Goal: Find specific page/section: Find specific page/section

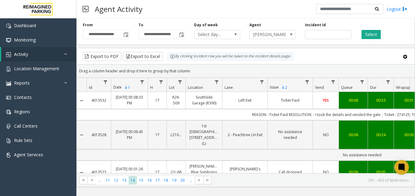
scroll to position [863, 76]
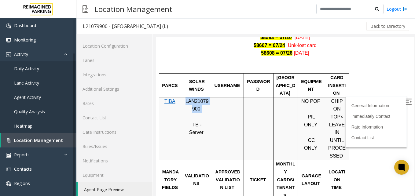
scroll to position [5, 0]
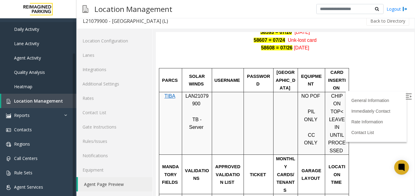
click at [221, 94] on p at bounding box center [227, 100] width 27 height 16
drag, startPoint x: 221, startPoint y: 94, endPoint x: 281, endPoint y: 185, distance: 108.5
drag, startPoint x: 281, startPoint y: 185, endPoint x: 196, endPoint y: 49, distance: 160.5
click at [196, 52] on p at bounding box center [285, 60] width 249 height 16
drag, startPoint x: 178, startPoint y: 51, endPoint x: 258, endPoint y: 89, distance: 88.5
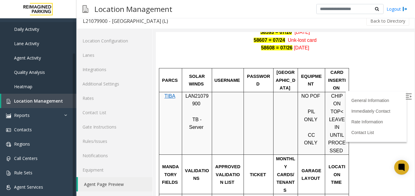
drag, startPoint x: 258, startPoint y: 89, endPoint x: 247, endPoint y: 94, distance: 11.5
click at [247, 94] on p at bounding box center [258, 100] width 25 height 16
drag, startPoint x: 166, startPoint y: 68, endPoint x: 238, endPoint y: 67, distance: 71.9
drag, startPoint x: 238, startPoint y: 67, endPoint x: 227, endPoint y: 86, distance: 22.1
click at [227, 92] on p at bounding box center [227, 100] width 27 height 16
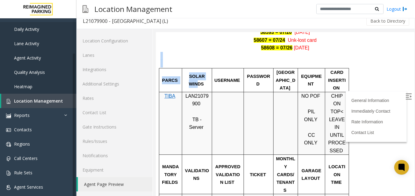
drag, startPoint x: 201, startPoint y: 73, endPoint x: 193, endPoint y: 44, distance: 30.8
drag, startPoint x: 193, startPoint y: 44, endPoint x: 157, endPoint y: 43, distance: 36.4
click at [157, 43] on div "General Information Revenue Control Manufacturer: TIBA Courier Square 128 Colum…" at bounding box center [285, 140] width 259 height 904
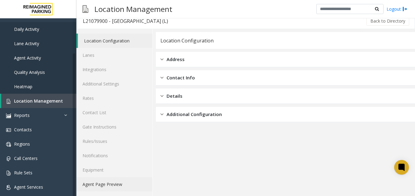
click at [110, 182] on link "Agent Page Preview" at bounding box center [114, 184] width 76 height 14
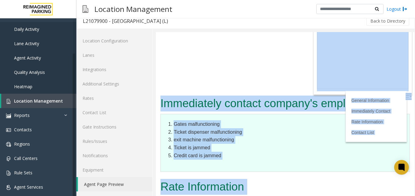
scroll to position [972, 0]
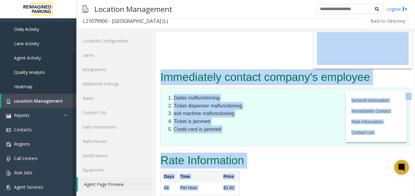
click at [282, 152] on div "Rate Information Days Time Price All Per Hour $2.00 All Max Rate - 8 Hours $16.…" at bounding box center [285, 187] width 259 height 70
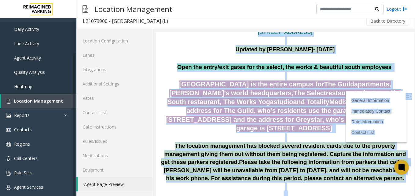
scroll to position [0, 0]
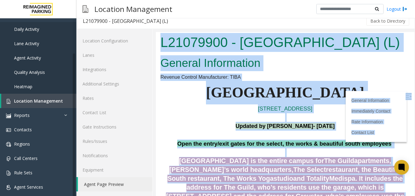
drag, startPoint x: 378, startPoint y: 184, endPoint x: 130, endPoint y: 24, distance: 294.2
click at [156, 32] on html "L21079900 - Courier Square (L) General Information Revenue Control Manufacturer…" at bounding box center [285, 114] width 259 height 164
click at [186, 101] on p "Courier Square" at bounding box center [285, 93] width 249 height 24
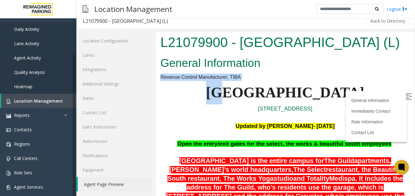
drag, startPoint x: 158, startPoint y: 77, endPoint x: 253, endPoint y: 84, distance: 95.1
drag, startPoint x: 253, startPoint y: 84, endPoint x: 202, endPoint y: 102, distance: 54.2
click at [202, 102] on p "Courier Square" at bounding box center [285, 93] width 249 height 24
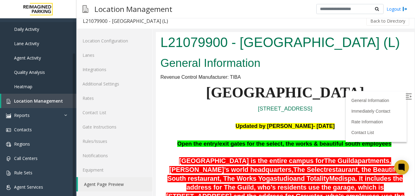
click at [200, 78] on span "Revenue Control Manufacturer: TIBA" at bounding box center [201, 77] width 80 height 5
drag, startPoint x: 200, startPoint y: 78, endPoint x: 193, endPoint y: 121, distance: 43.7
click at [193, 121] on p at bounding box center [285, 117] width 249 height 9
click at [203, 79] on span "Revenue Control Manufacturer: TIBA" at bounding box center [201, 77] width 80 height 5
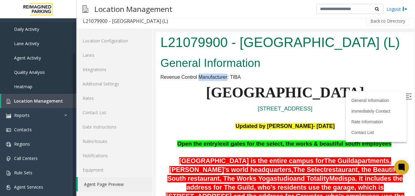
click at [203, 79] on span "Revenue Control Manufacturer: TIBA" at bounding box center [201, 77] width 80 height 5
drag, startPoint x: 203, startPoint y: 79, endPoint x: 195, endPoint y: 102, distance: 23.9
click at [195, 102] on p "Courier Square" at bounding box center [285, 93] width 249 height 24
click at [406, 95] on img at bounding box center [409, 97] width 6 height 6
click at [300, 99] on b "Courier Square" at bounding box center [285, 92] width 158 height 16
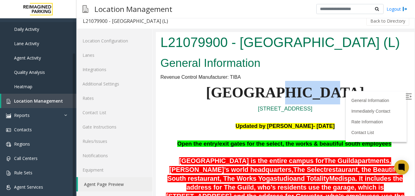
click at [300, 99] on b "Courier Square" at bounding box center [285, 92] width 158 height 16
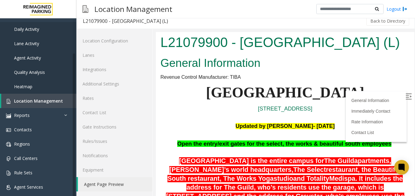
drag, startPoint x: 300, startPoint y: 99, endPoint x: 274, endPoint y: 100, distance: 26.6
click at [274, 100] on b "Courier Square" at bounding box center [285, 92] width 158 height 16
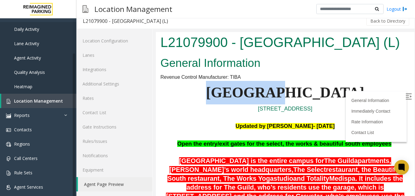
click at [274, 100] on b "Courier Square" at bounding box center [285, 92] width 158 height 16
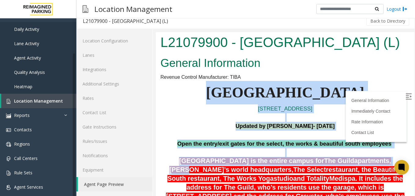
drag, startPoint x: 231, startPoint y: 87, endPoint x: 378, endPoint y: 158, distance: 162.2
drag, startPoint x: 378, startPoint y: 158, endPoint x: 355, endPoint y: 95, distance: 67.0
click at [355, 95] on p "Courier Square" at bounding box center [285, 93] width 249 height 24
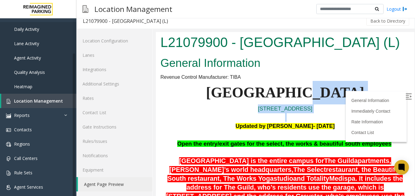
drag, startPoint x: 327, startPoint y: 99, endPoint x: 337, endPoint y: 117, distance: 20.8
drag, startPoint x: 337, startPoint y: 117, endPoint x: 341, endPoint y: 117, distance: 3.7
click at [341, 117] on p at bounding box center [285, 117] width 249 height 9
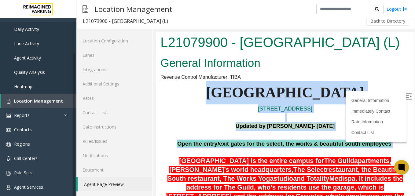
drag, startPoint x: 211, startPoint y: 90, endPoint x: 391, endPoint y: 142, distance: 187.3
drag, startPoint x: 391, startPoint y: 142, endPoint x: 371, endPoint y: 125, distance: 26.2
click at [371, 125] on p "Updated by Kunal Singh- 08th July 2025" at bounding box center [285, 126] width 249 height 9
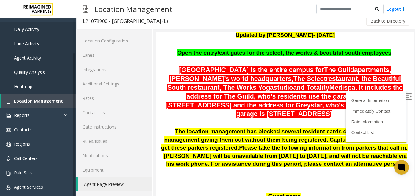
scroll to position [92, 0]
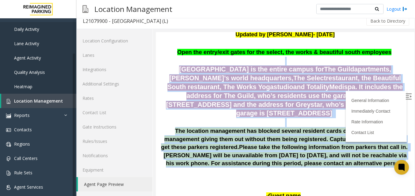
drag, startPoint x: 163, startPoint y: 64, endPoint x: 353, endPoint y: 161, distance: 213.0
click at [292, 118] on p at bounding box center [285, 122] width 249 height 9
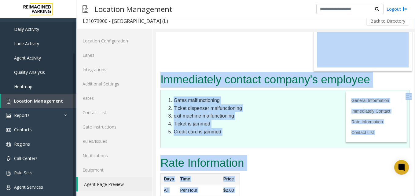
scroll to position [972, 0]
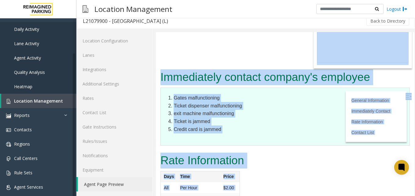
drag, startPoint x: 167, startPoint y: 69, endPoint x: 336, endPoint y: 196, distance: 211.7
drag, startPoint x: 336, startPoint y: 196, endPoint x: 313, endPoint y: 142, distance: 58.2
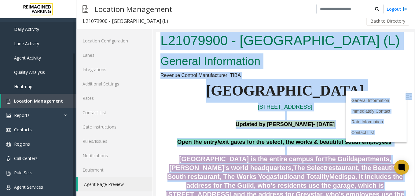
scroll to position [0, 0]
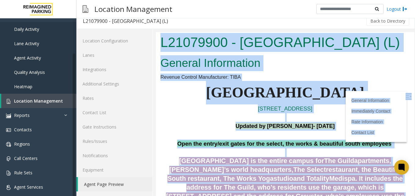
drag, startPoint x: 355, startPoint y: 181, endPoint x: 162, endPoint y: 34, distance: 242.6
click at [162, 34] on body "L21079900 - Courier Square (L) General Information Revenue Control Manufacturer…" at bounding box center [285, 114] width 259 height 164
drag, startPoint x: 162, startPoint y: 34, endPoint x: 169, endPoint y: 95, distance: 61.2
click at [169, 95] on p "Courier Square" at bounding box center [285, 93] width 249 height 24
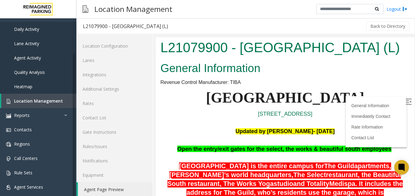
drag, startPoint x: 161, startPoint y: 43, endPoint x: 289, endPoint y: 20, distance: 129.6
click at [289, 37] on html "L21079900 - Courier Square (L) General Information Revenue Control Manufacturer…" at bounding box center [285, 119] width 259 height 164
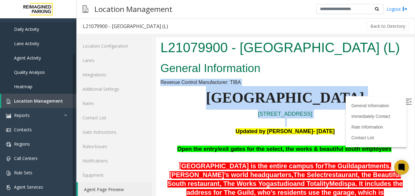
drag, startPoint x: 161, startPoint y: 83, endPoint x: 346, endPoint y: 121, distance: 188.8
click at [346, 121] on p at bounding box center [285, 122] width 249 height 9
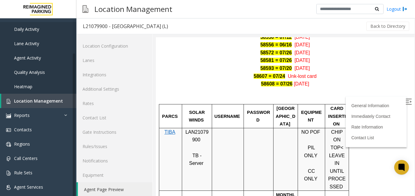
scroll to position [336, 0]
drag, startPoint x: 184, startPoint y: 121, endPoint x: 201, endPoint y: 131, distance: 19.7
click at [201, 131] on div "LAN21079900 TB - Server" at bounding box center [197, 147] width 30 height 39
copy p "LAN21079900"
click at [250, 131] on p at bounding box center [258, 136] width 25 height 16
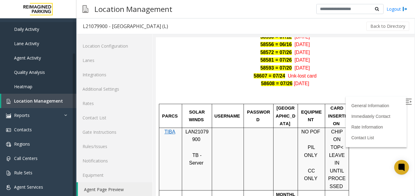
scroll to position [367, 0]
